Goal: Task Accomplishment & Management: Manage account settings

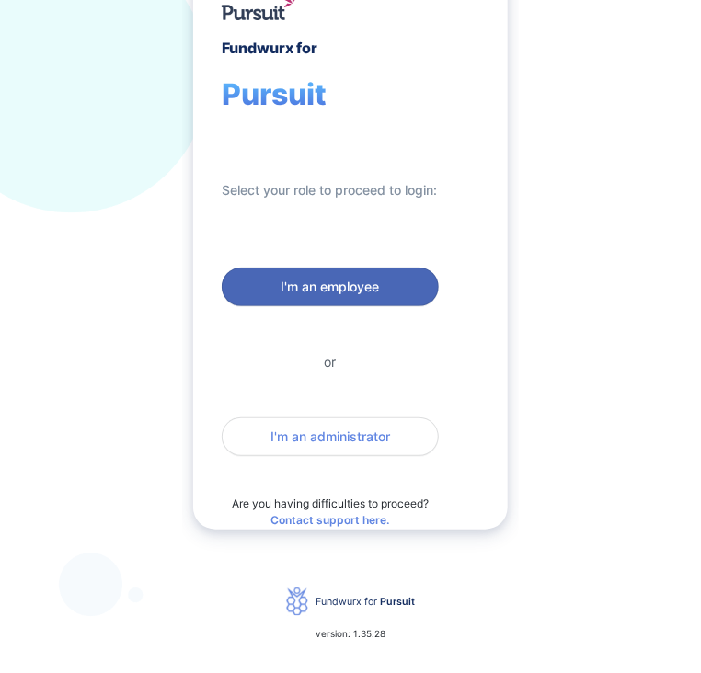
click at [298, 286] on span "I'm an employee" at bounding box center [331, 287] width 98 height 18
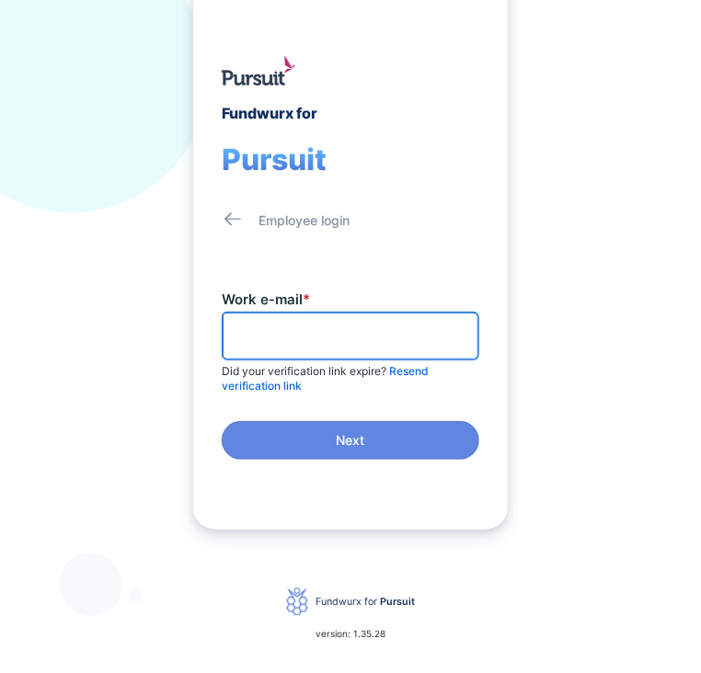
click at [287, 346] on input "text" at bounding box center [350, 336] width 241 height 29
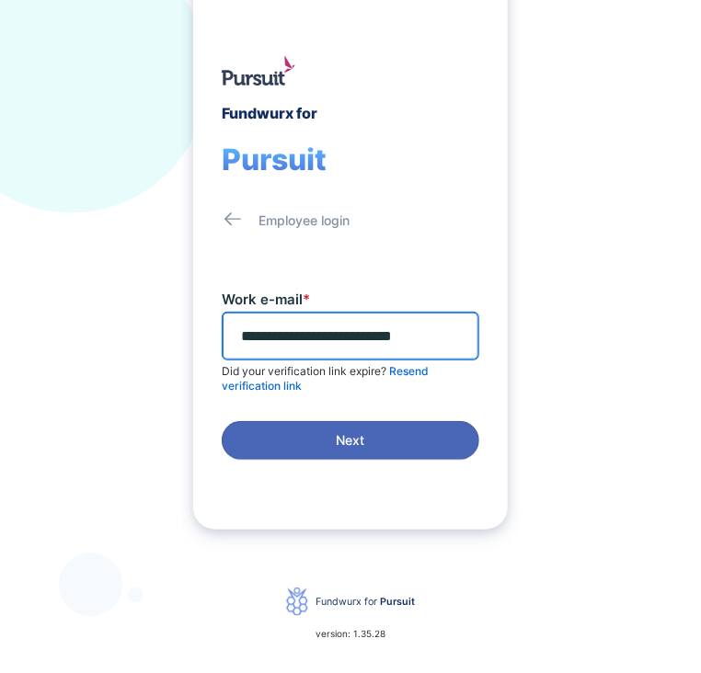
type input "**********"
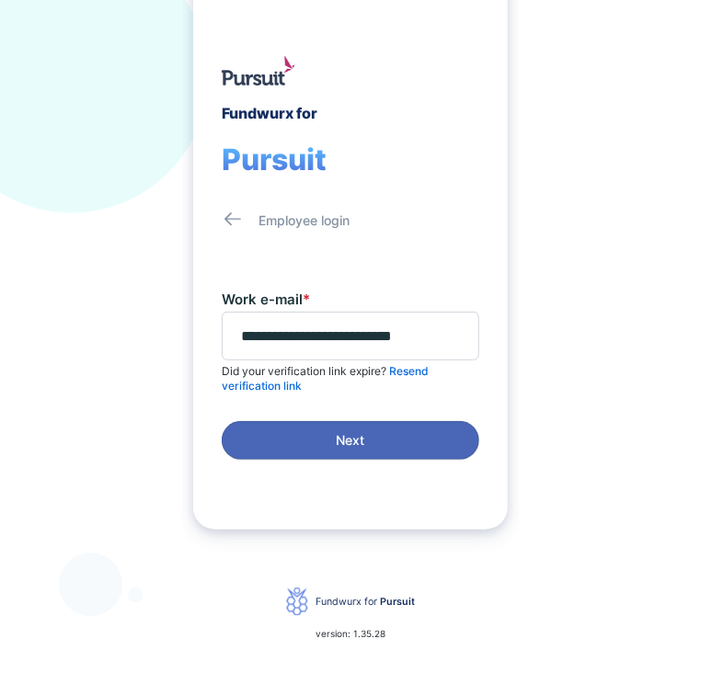
click at [344, 425] on button "Next" at bounding box center [351, 440] width 258 height 39
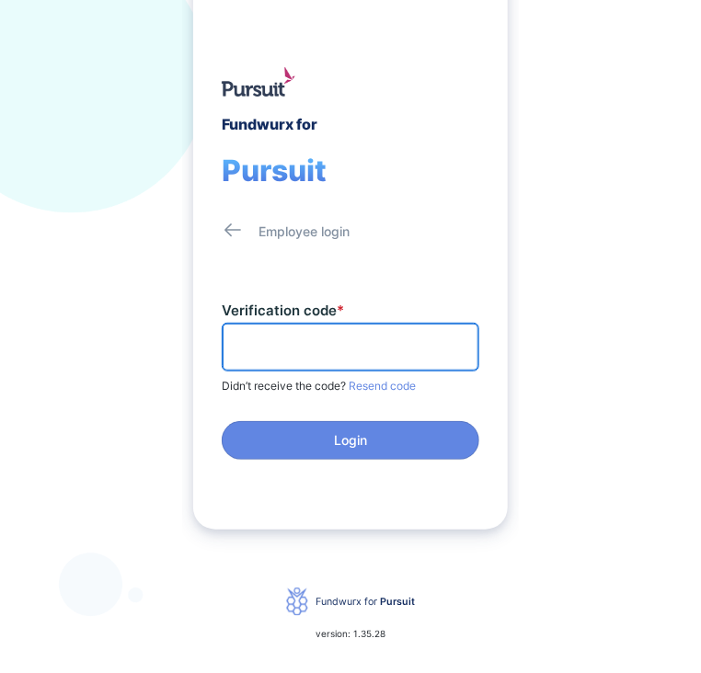
click at [327, 356] on input "text" at bounding box center [350, 347] width 241 height 29
paste input "******"
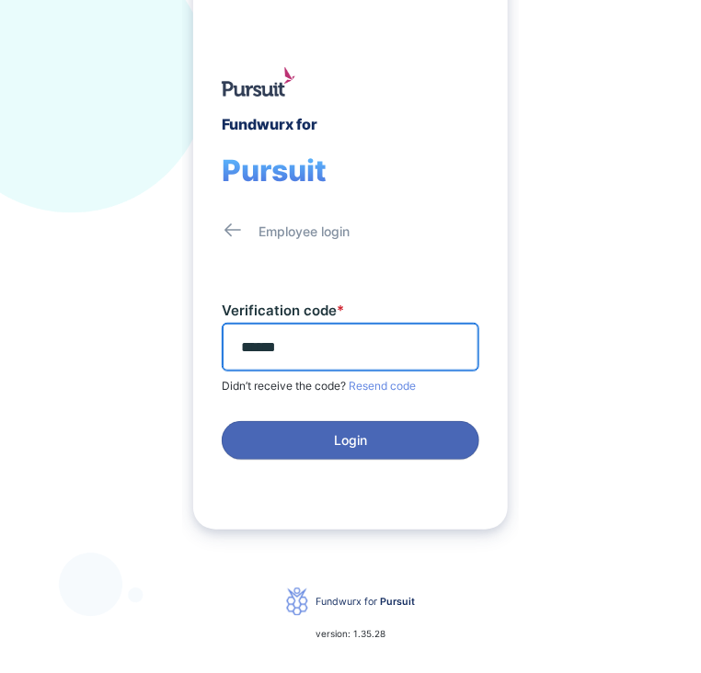
type input "******"
click at [359, 427] on button "Login" at bounding box center [351, 440] width 258 height 39
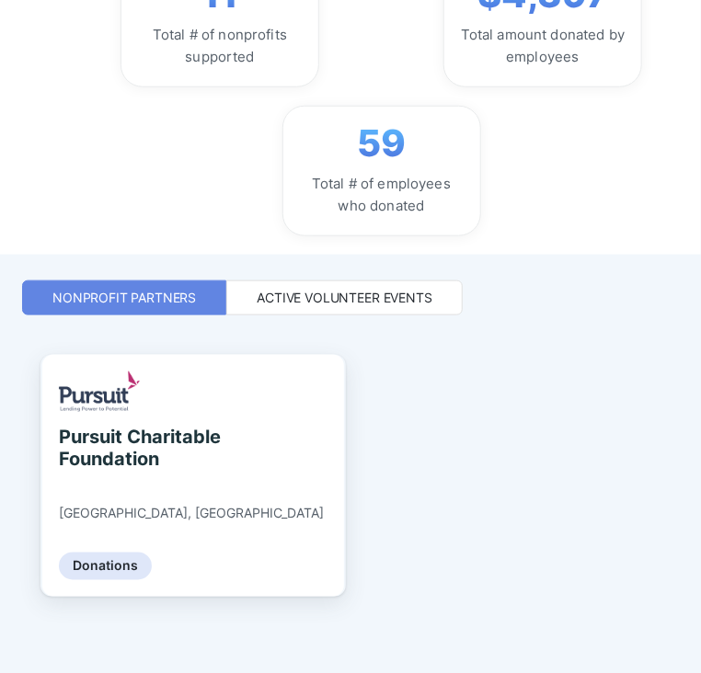
scroll to position [368, 0]
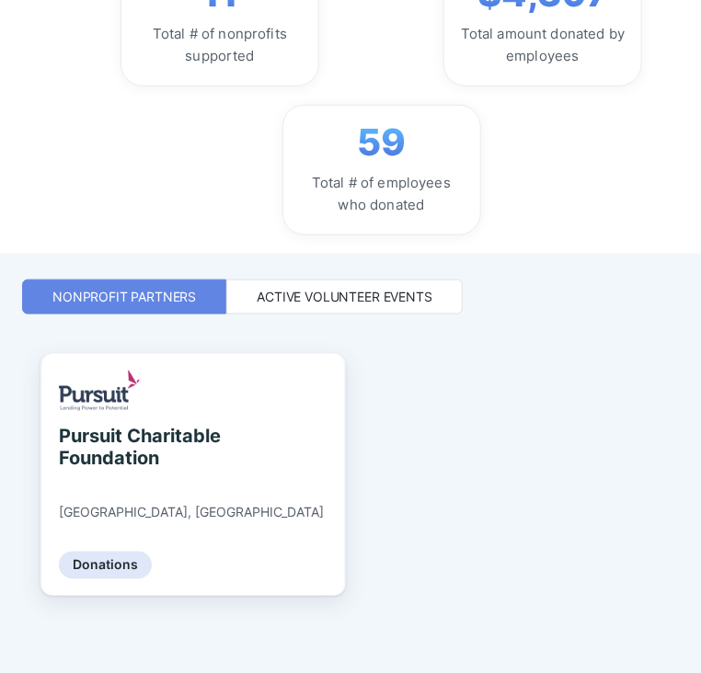
click at [314, 289] on div "Active Volunteer Events" at bounding box center [345, 297] width 176 height 18
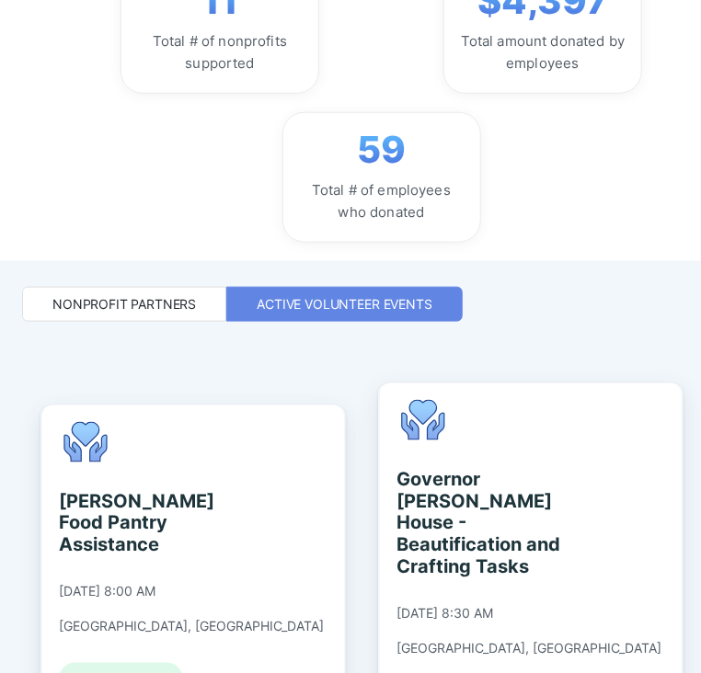
scroll to position [0, 0]
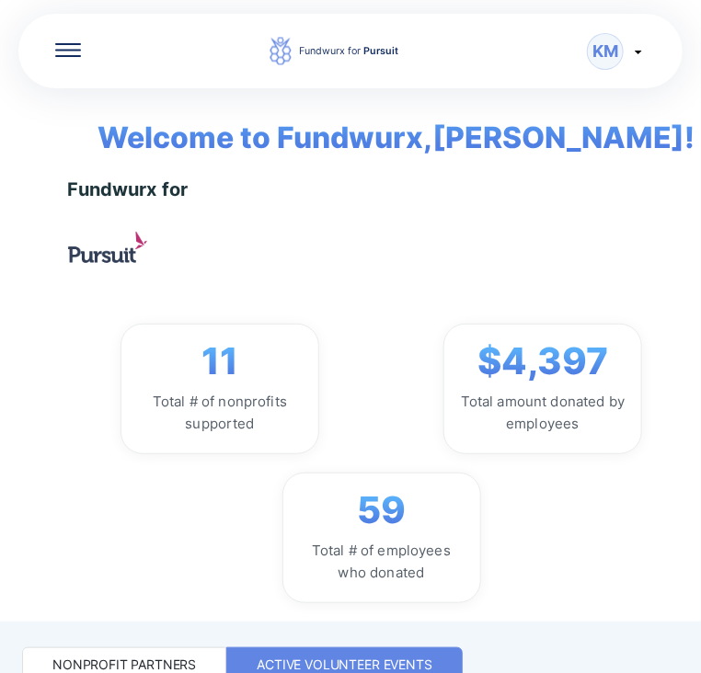
click at [626, 54] on div "KM" at bounding box center [616, 51] width 59 height 37
click at [372, 321] on div "Fundwurx for 11 Total # of nonprofits supported $4,397 Total amount donated by …" at bounding box center [381, 390] width 627 height 425
click at [61, 51] on icon at bounding box center [68, 50] width 26 height 14
click at [362, 307] on div "Fundwurx for 11 Total # of nonprofits supported $4,397 Total amount donated by …" at bounding box center [381, 390] width 627 height 425
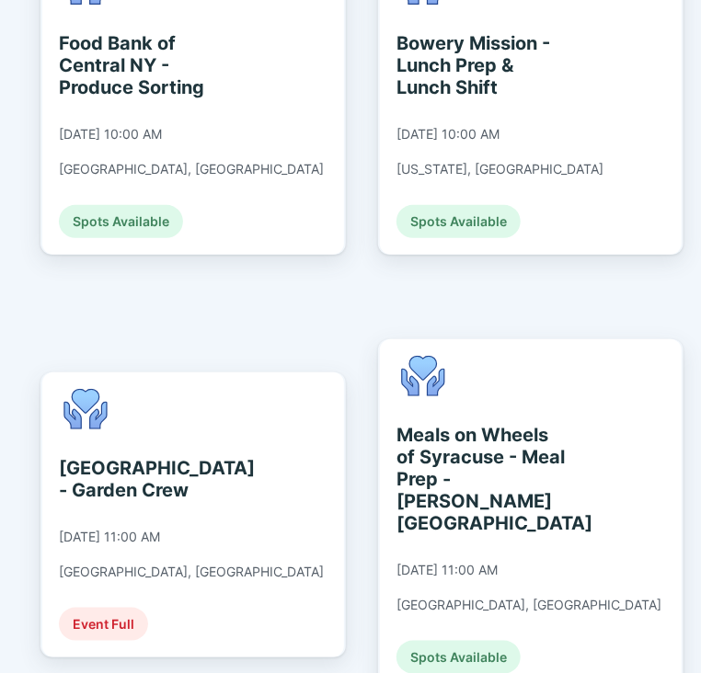
scroll to position [5373, 0]
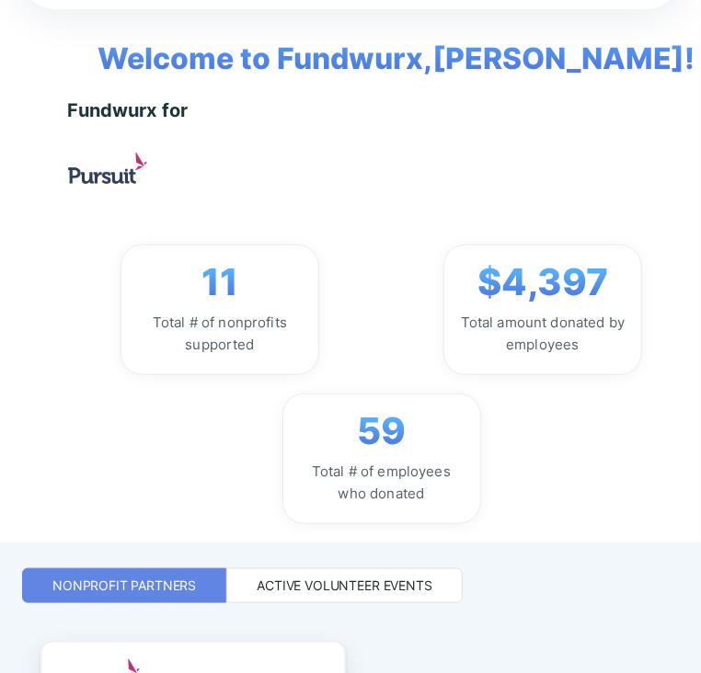
scroll to position [368, 0]
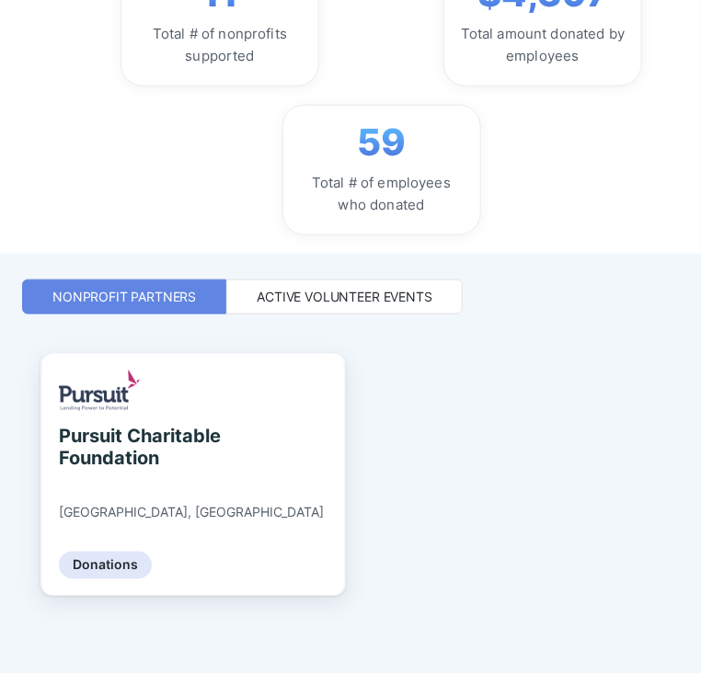
click at [399, 296] on div "Active Volunteer Events" at bounding box center [345, 297] width 176 height 18
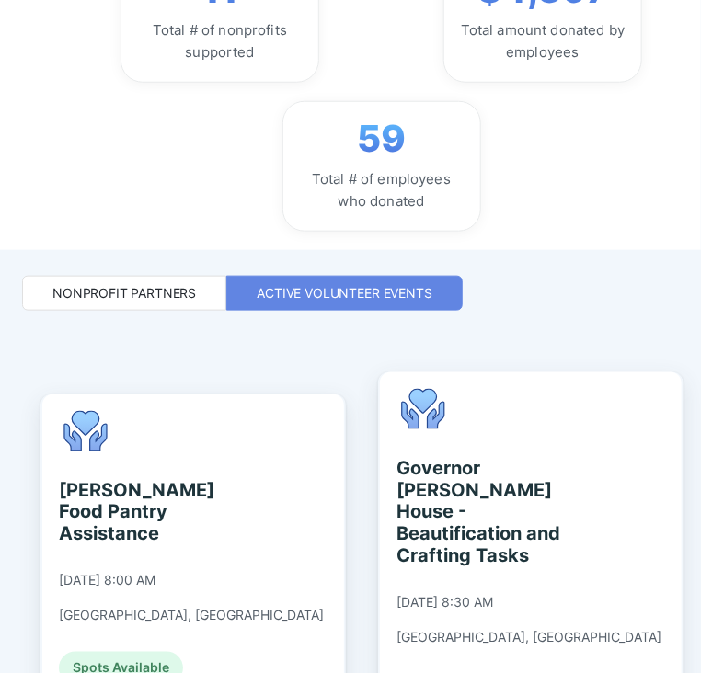
scroll to position [0, 0]
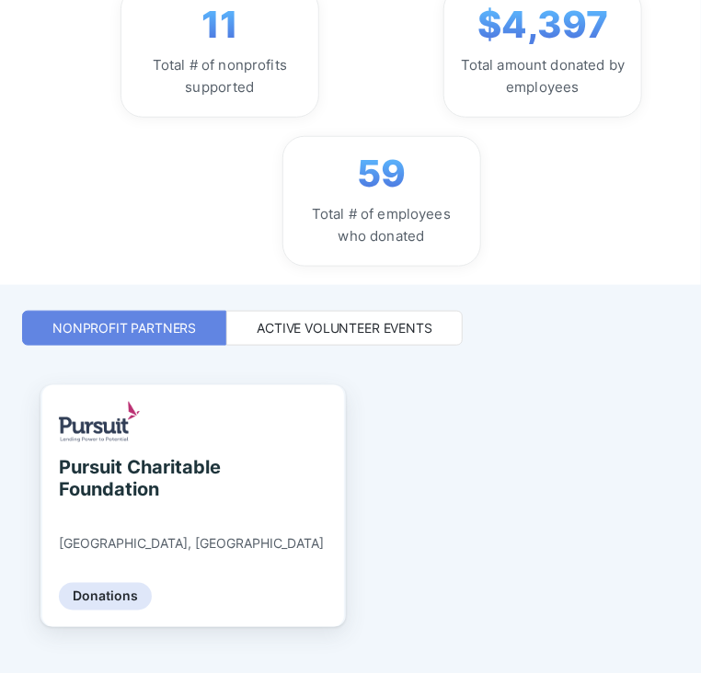
scroll to position [360, 0]
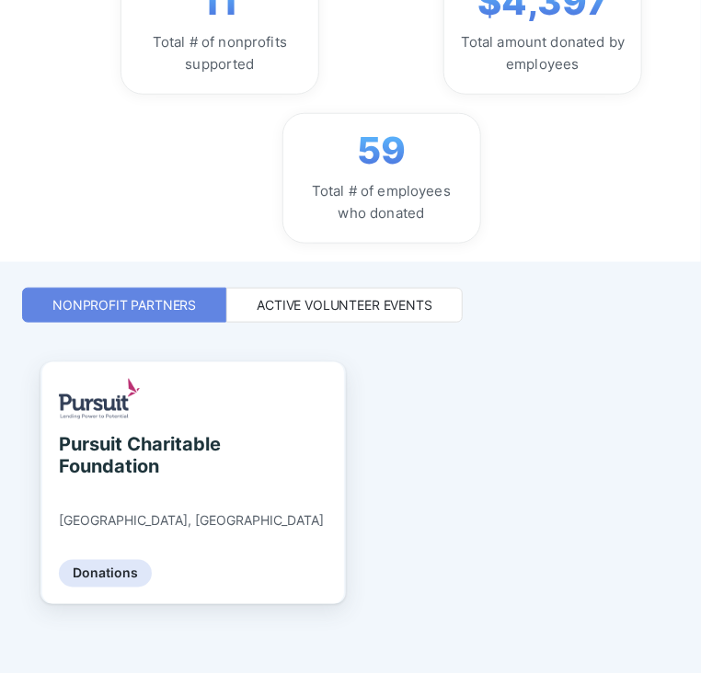
click at [440, 297] on div "Active Volunteer Events" at bounding box center [344, 305] width 236 height 35
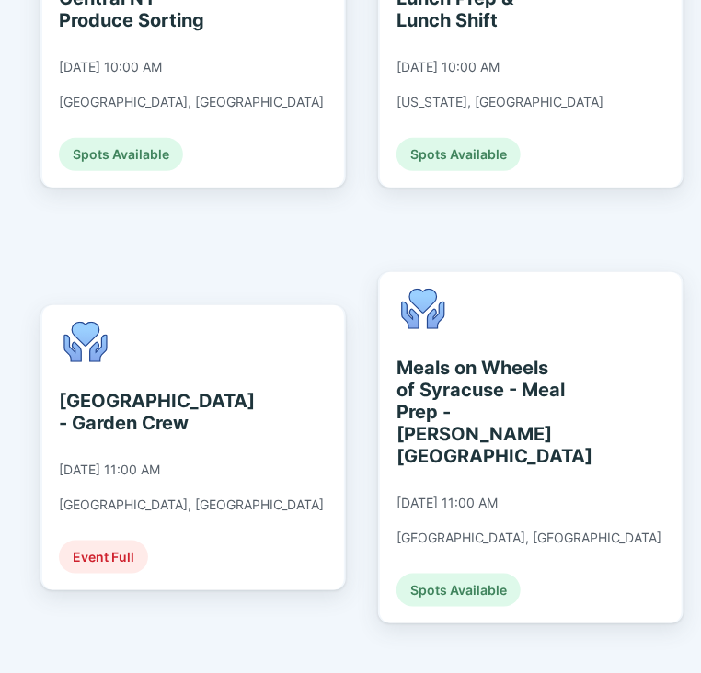
scroll to position [5433, 0]
